Goal: Information Seeking & Learning: Learn about a topic

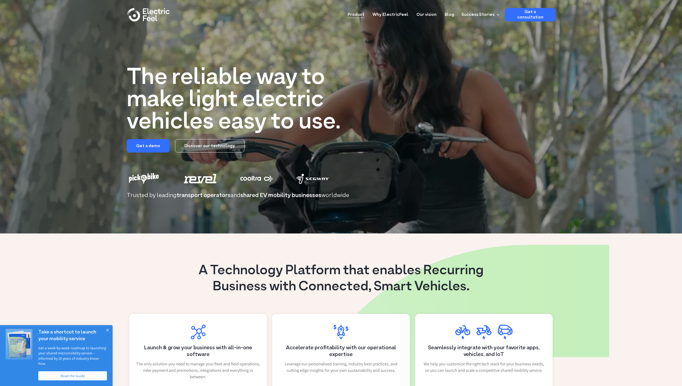
click at [364, 14] on link "Product" at bounding box center [356, 13] width 17 height 10
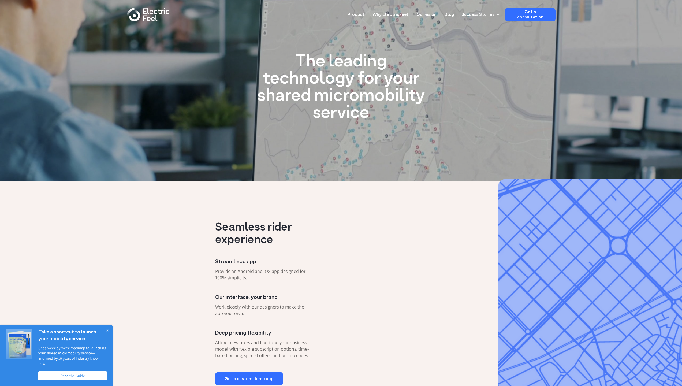
click at [391, 15] on link "Why ElectricFeel" at bounding box center [391, 13] width 36 height 10
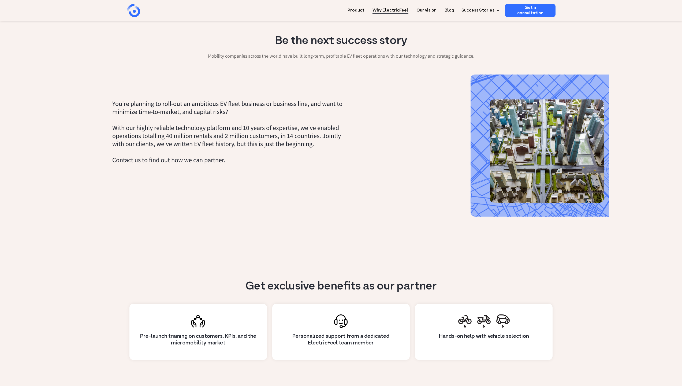
scroll to position [170, 0]
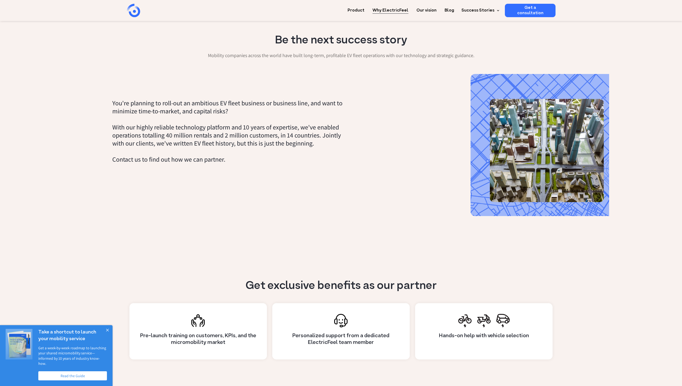
click at [107, 334] on button "Close" at bounding box center [107, 330] width 11 height 11
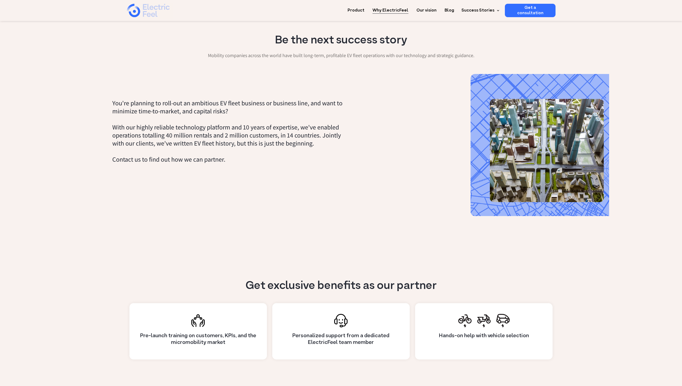
click at [125, 12] on div at bounding box center [341, 10] width 682 height 21
click at [134, 12] on img "home" at bounding box center [148, 10] width 43 height 13
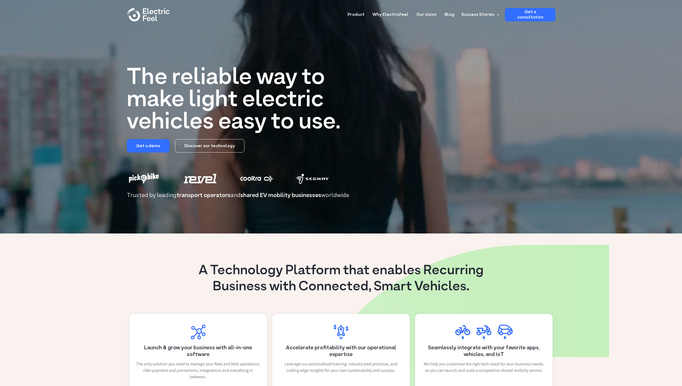
click at [206, 146] on link "Discover our technology" at bounding box center [209, 145] width 69 height 13
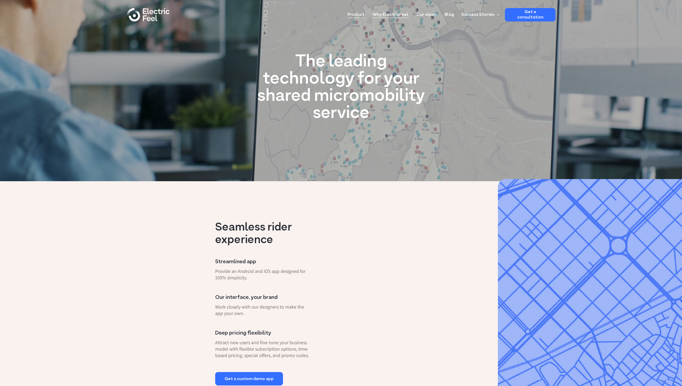
click at [396, 14] on link "Why ElectricFeel" at bounding box center [391, 13] width 36 height 10
